Goal: Understand process/instructions: Learn about a topic

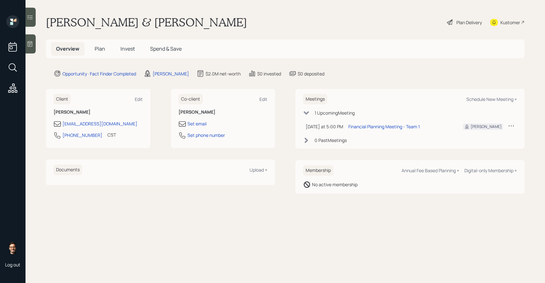
click at [454, 22] on div "Plan Delivery" at bounding box center [464, 22] width 36 height 14
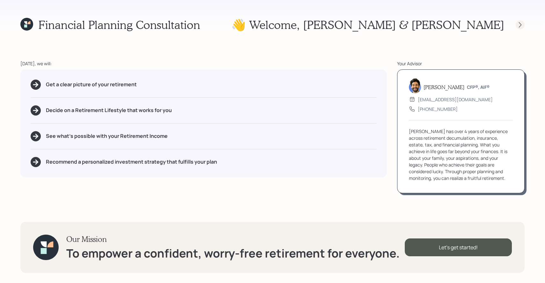
click at [518, 27] on icon at bounding box center [520, 25] width 6 height 6
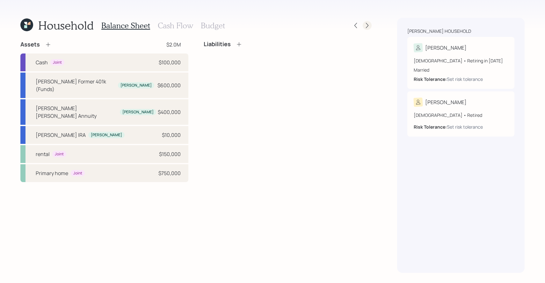
click at [370, 24] on div at bounding box center [366, 25] width 9 height 9
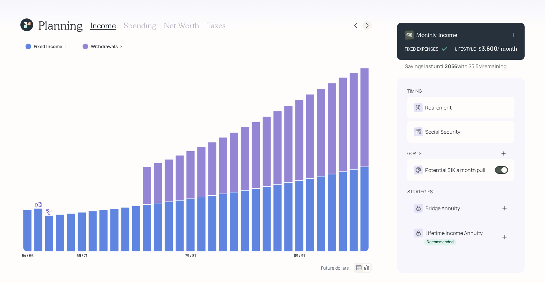
click at [370, 25] on div at bounding box center [366, 25] width 9 height 9
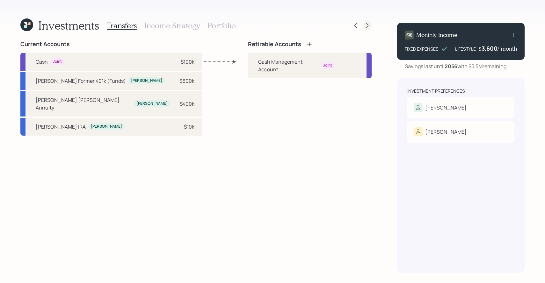
click at [370, 25] on div at bounding box center [366, 25] width 9 height 9
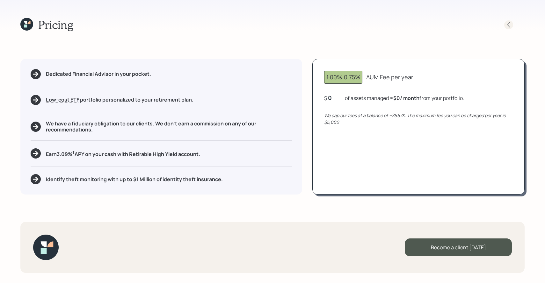
click at [510, 23] on icon at bounding box center [508, 25] width 6 height 6
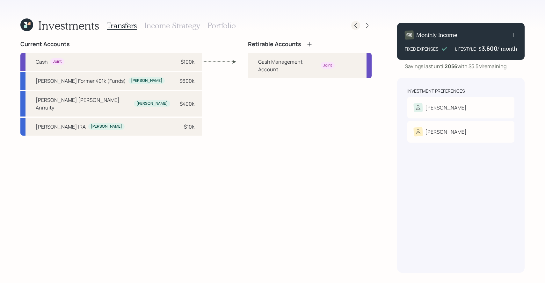
click at [353, 26] on icon at bounding box center [355, 25] width 6 height 6
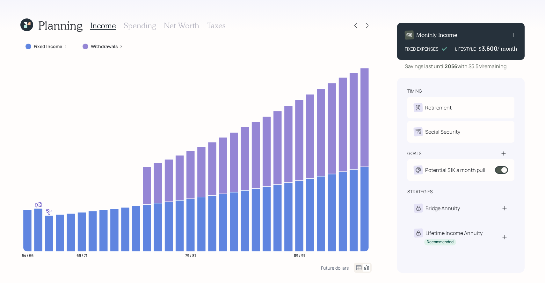
click at [219, 25] on h3 "Taxes" at bounding box center [216, 25] width 18 height 9
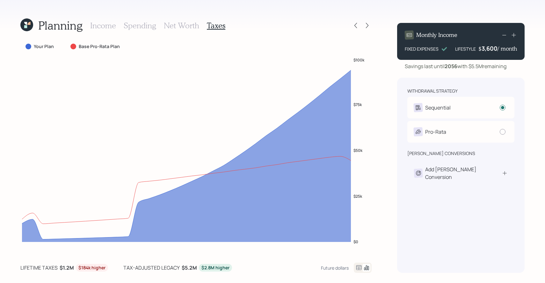
click at [109, 28] on h3 "Income" at bounding box center [103, 25] width 26 height 9
